Goal: Information Seeking & Learning: Check status

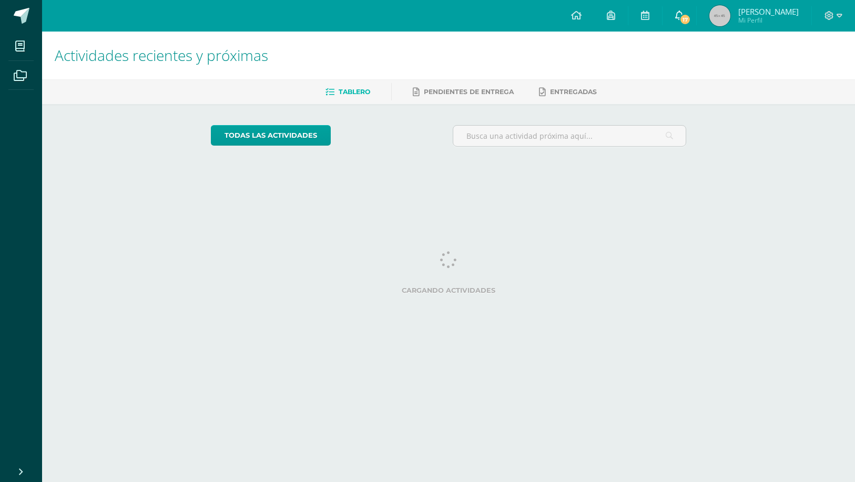
click at [691, 18] on span "17" at bounding box center [685, 20] width 12 height 12
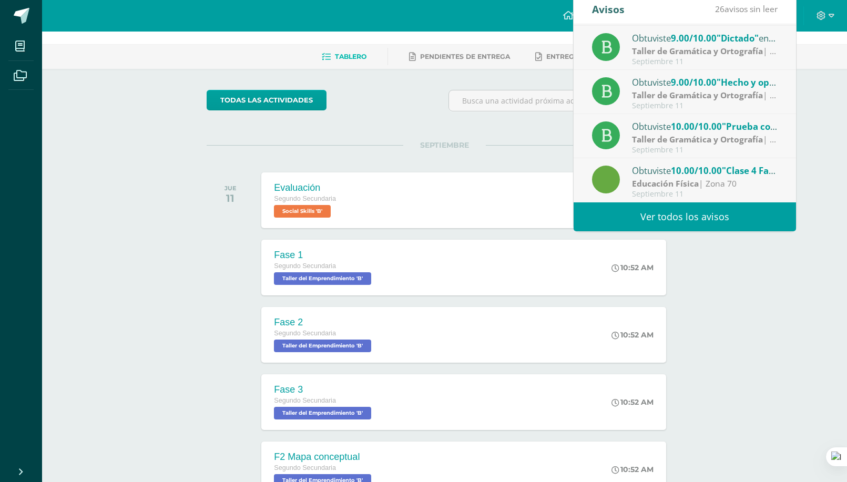
scroll to position [105, 0]
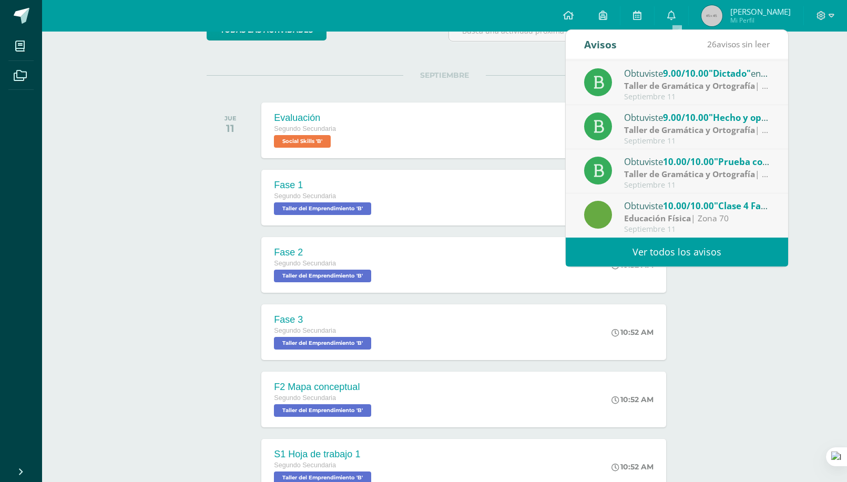
click at [674, 253] on link "Ver todos los avisos" at bounding box center [676, 252] width 222 height 29
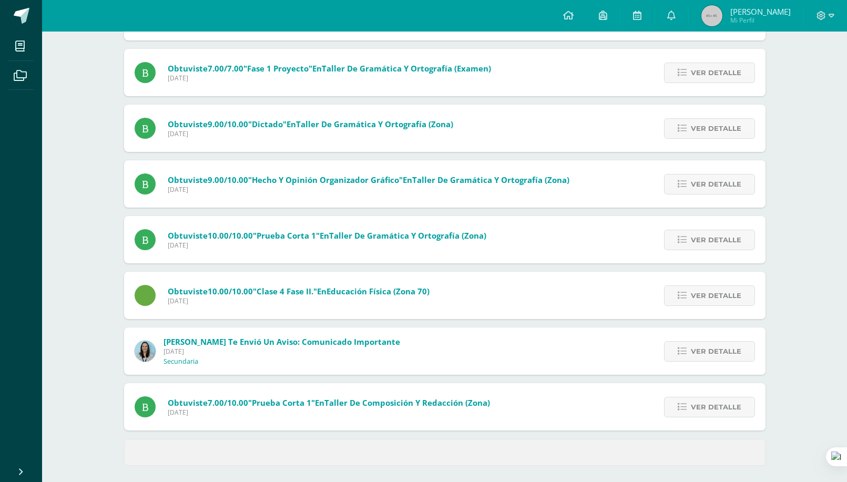
scroll to position [285, 0]
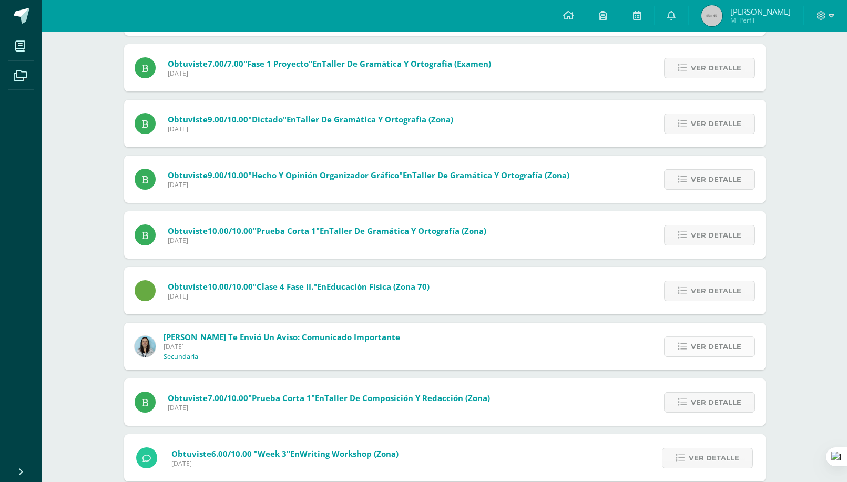
click at [723, 349] on span "Ver detalle" at bounding box center [716, 346] width 50 height 19
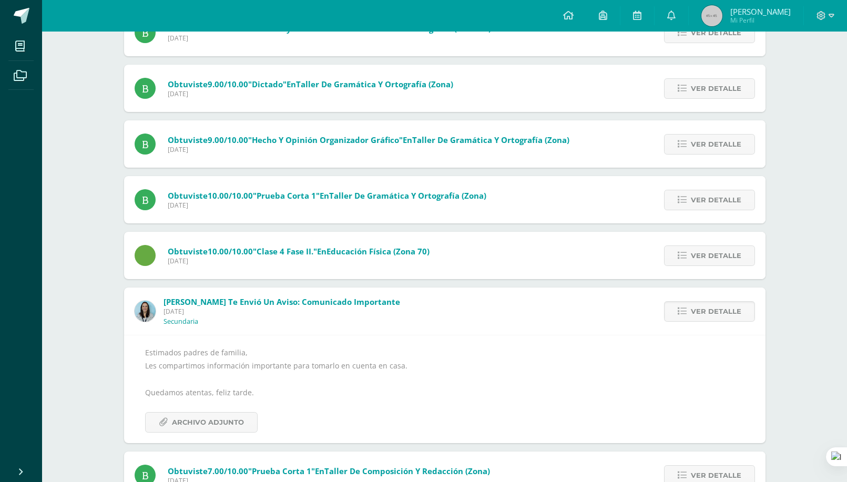
scroll to position [337, 0]
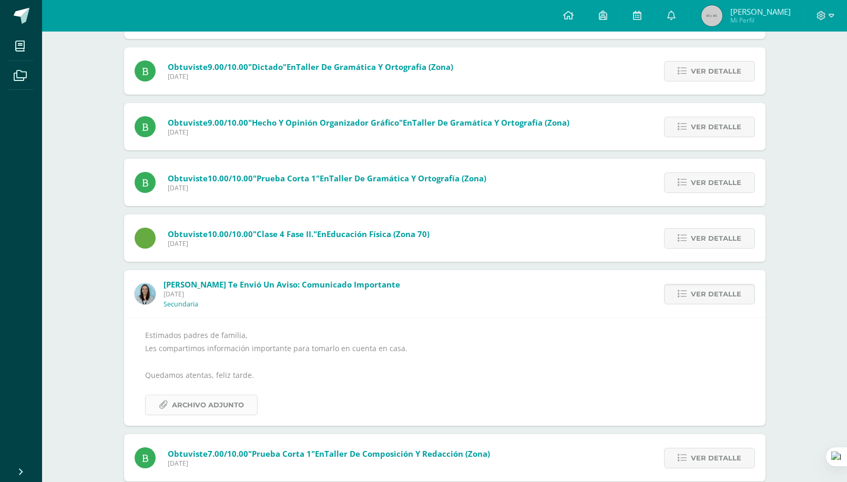
click at [202, 404] on span "Archivo Adjunto" at bounding box center [208, 404] width 72 height 19
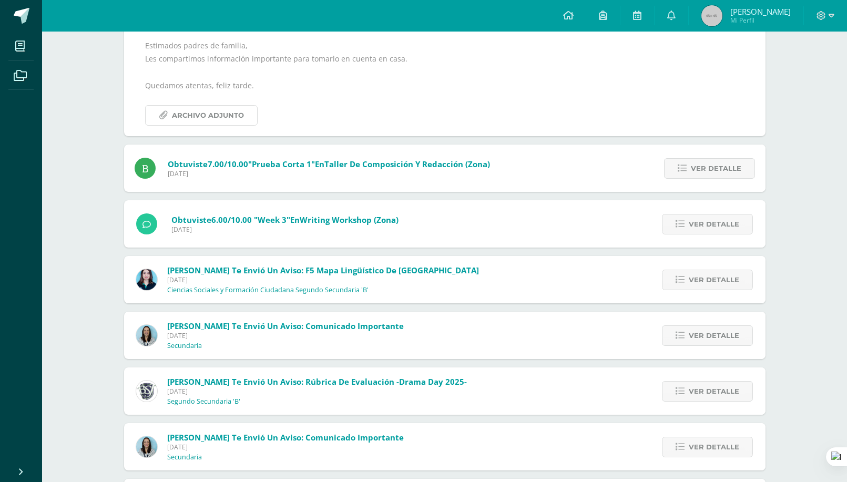
scroll to position [653, 0]
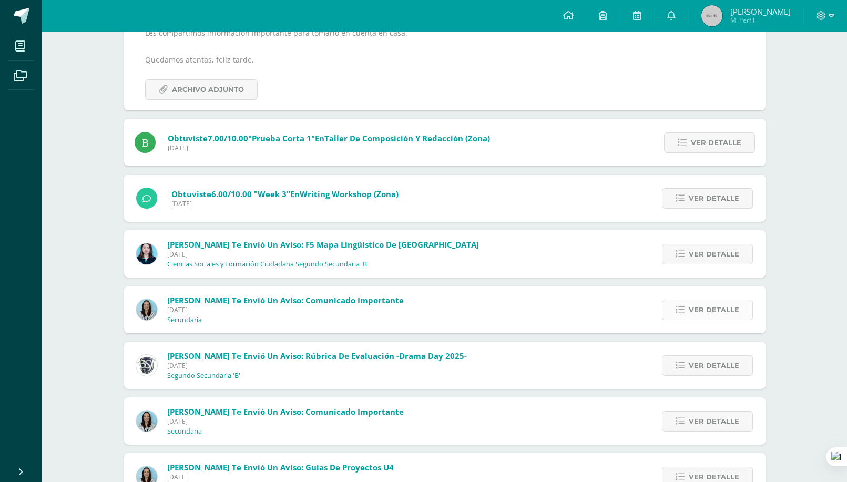
click at [698, 306] on span "Ver detalle" at bounding box center [713, 309] width 50 height 19
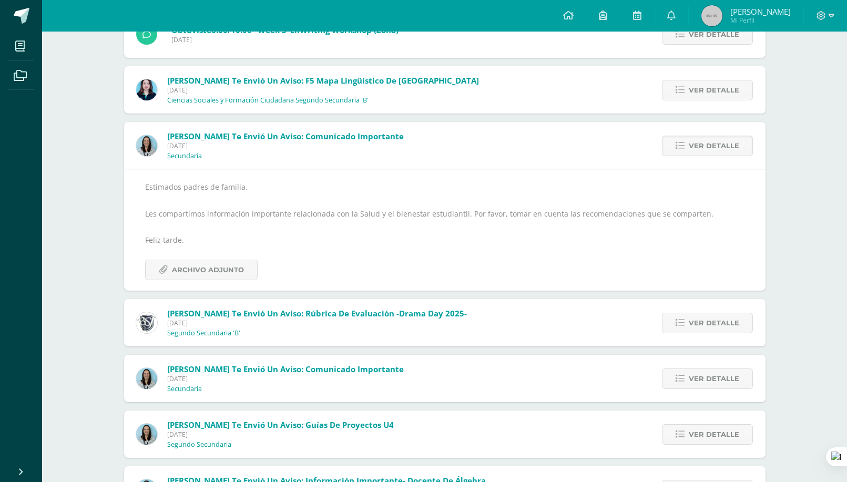
scroll to position [605, 0]
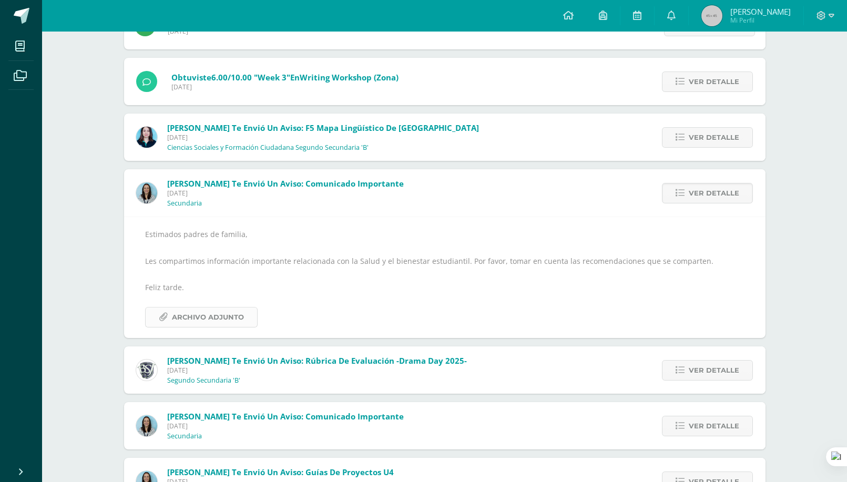
click at [221, 318] on span "Archivo Adjunto" at bounding box center [208, 316] width 72 height 19
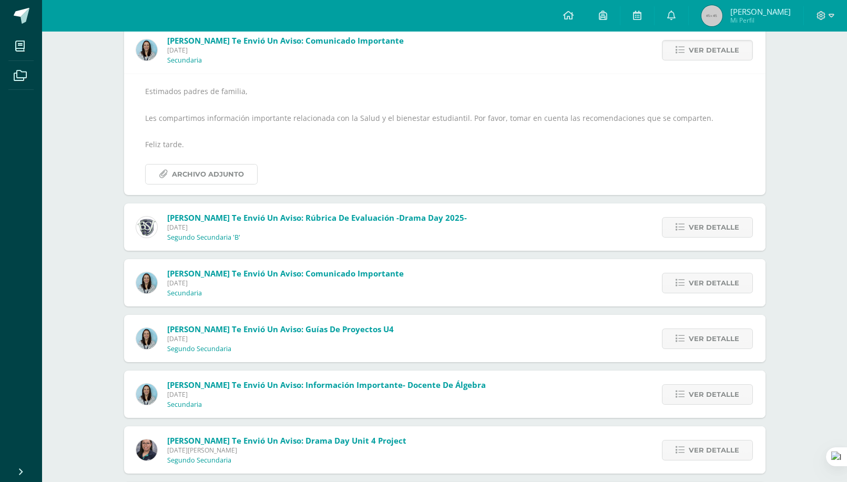
scroll to position [763, 0]
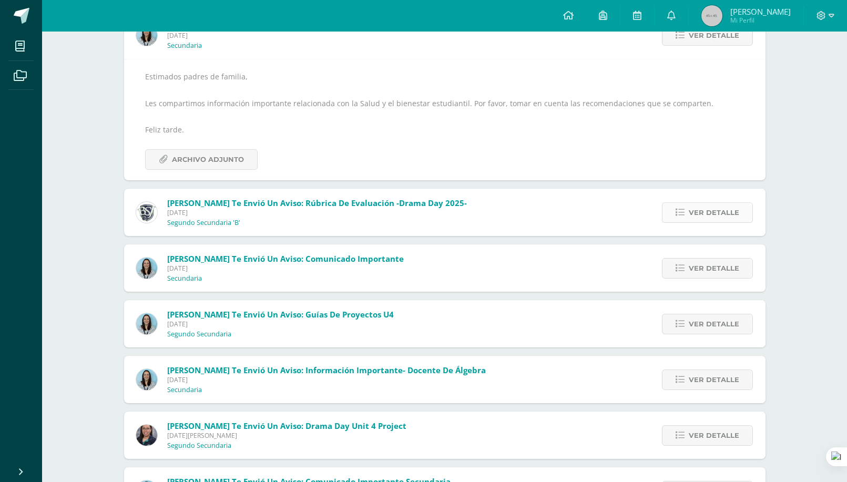
click at [701, 213] on span "Ver detalle" at bounding box center [713, 212] width 50 height 19
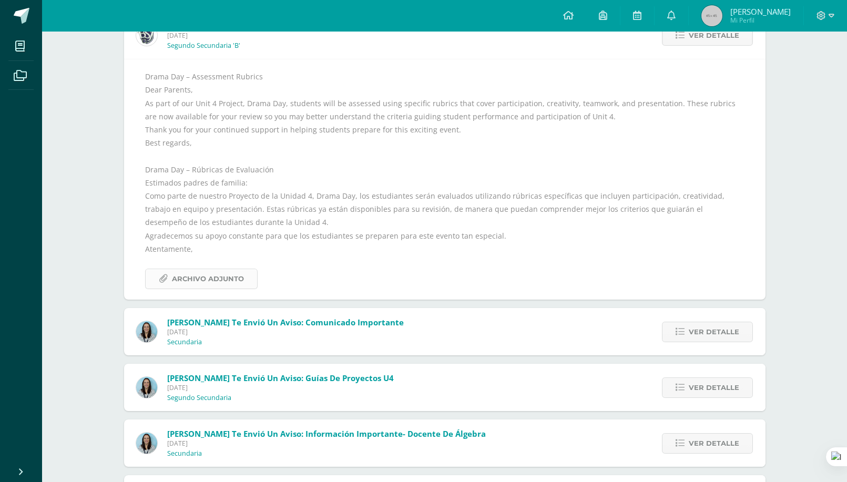
click at [211, 281] on span "Archivo Adjunto" at bounding box center [208, 278] width 72 height 19
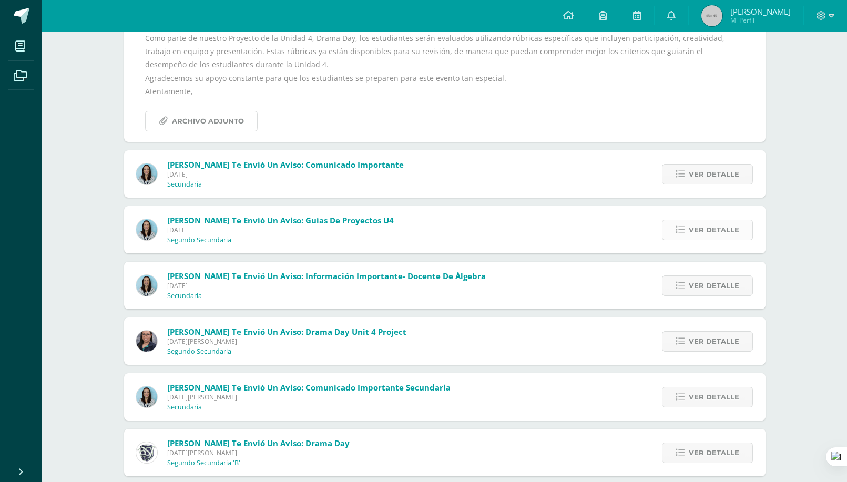
scroll to position [973, 0]
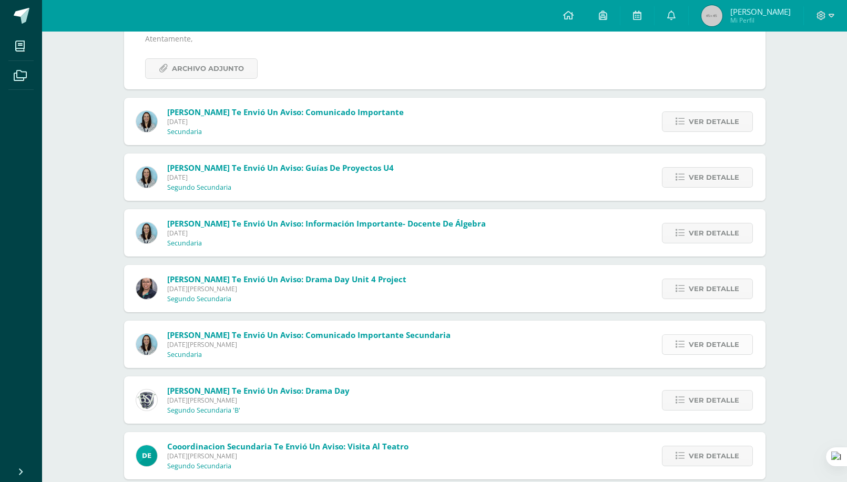
click at [700, 348] on span "Ver detalle" at bounding box center [713, 344] width 50 height 19
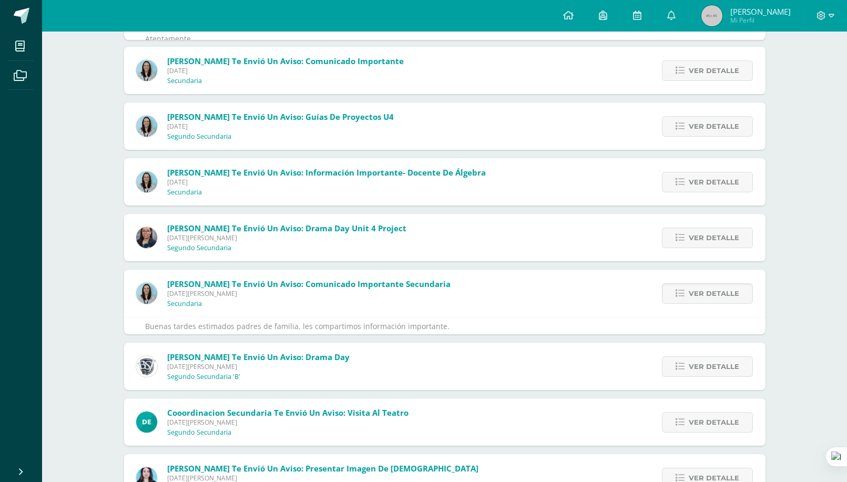
scroll to position [873, 0]
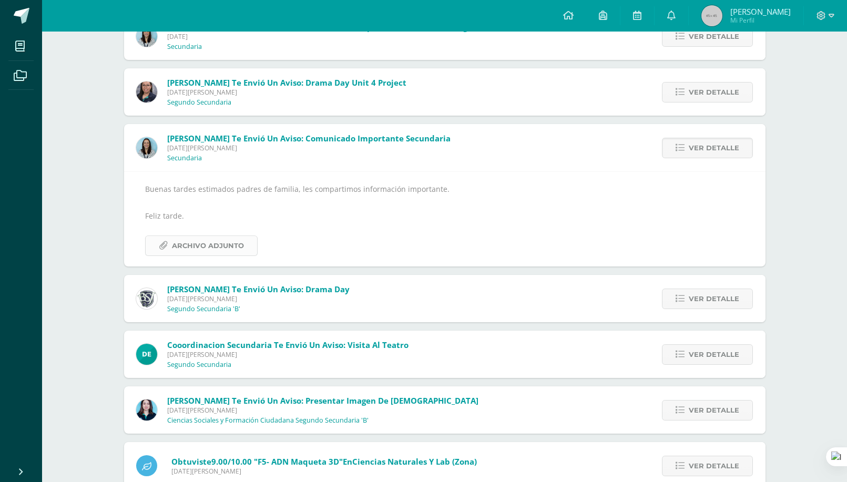
click at [200, 249] on span "Archivo Adjunto" at bounding box center [208, 245] width 72 height 19
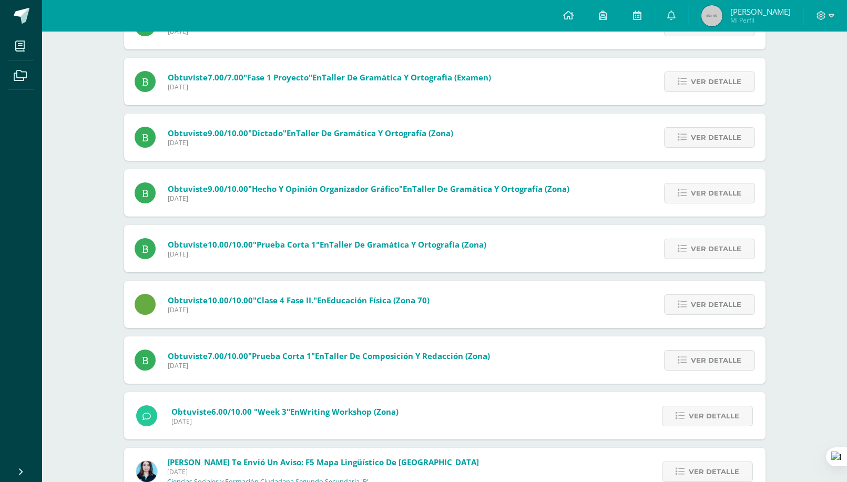
scroll to position [0, 0]
